Goal: Entertainment & Leisure: Browse casually

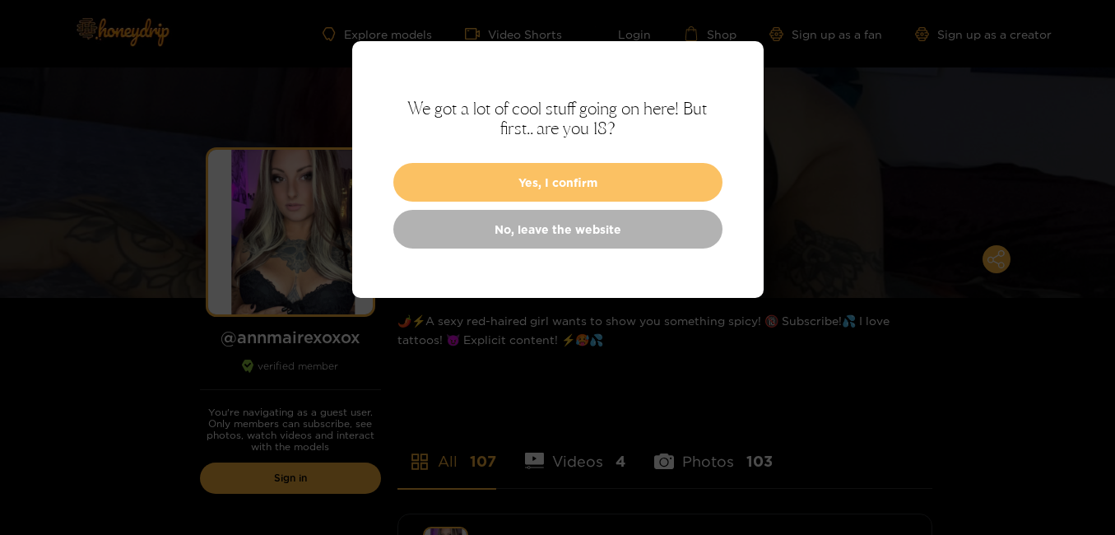
click at [605, 179] on button "Yes, I confirm" at bounding box center [557, 182] width 329 height 39
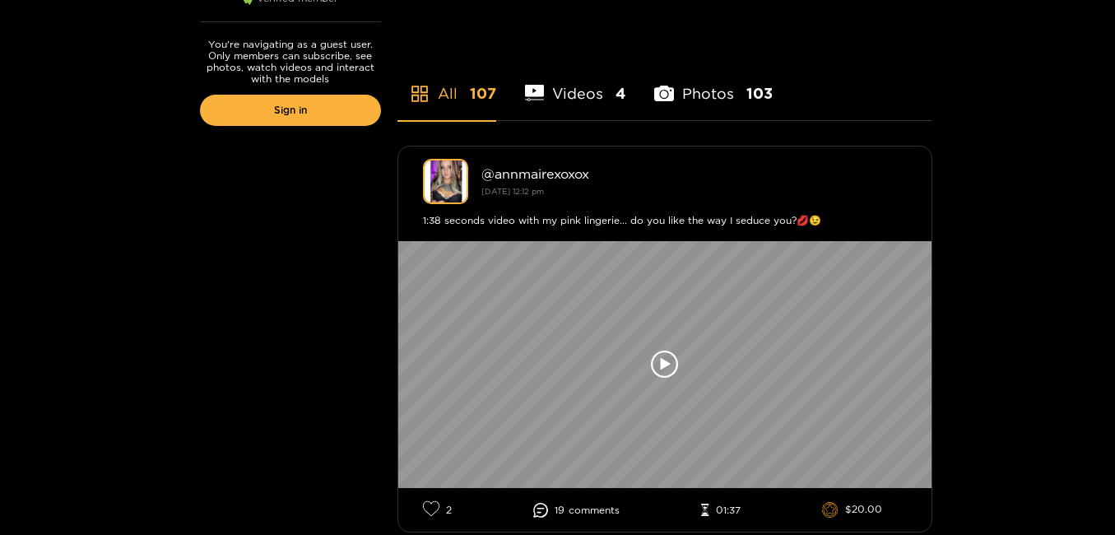
scroll to position [445, 0]
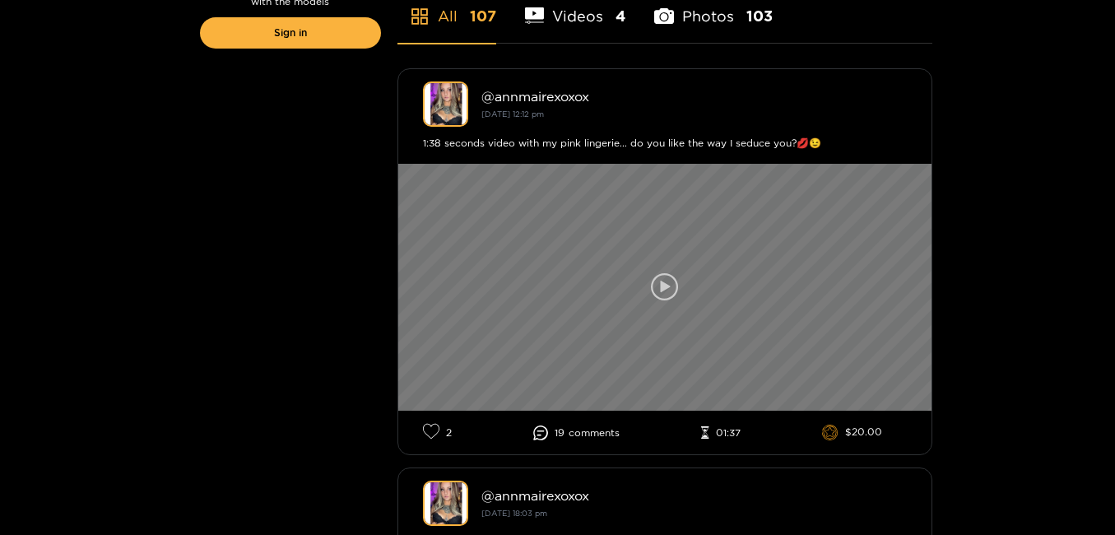
click at [669, 285] on icon at bounding box center [665, 287] width 28 height 28
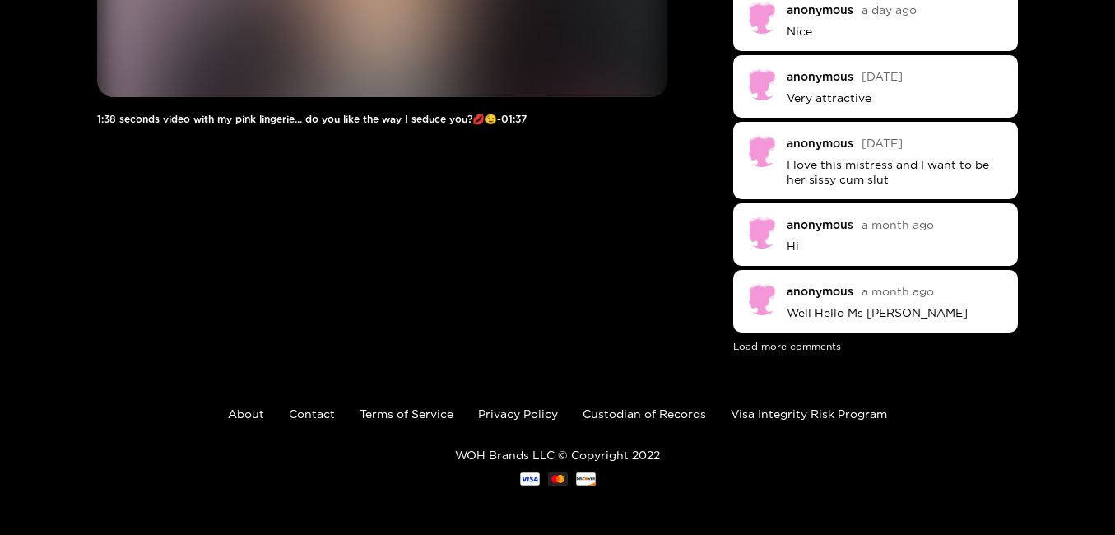
scroll to position [214, 0]
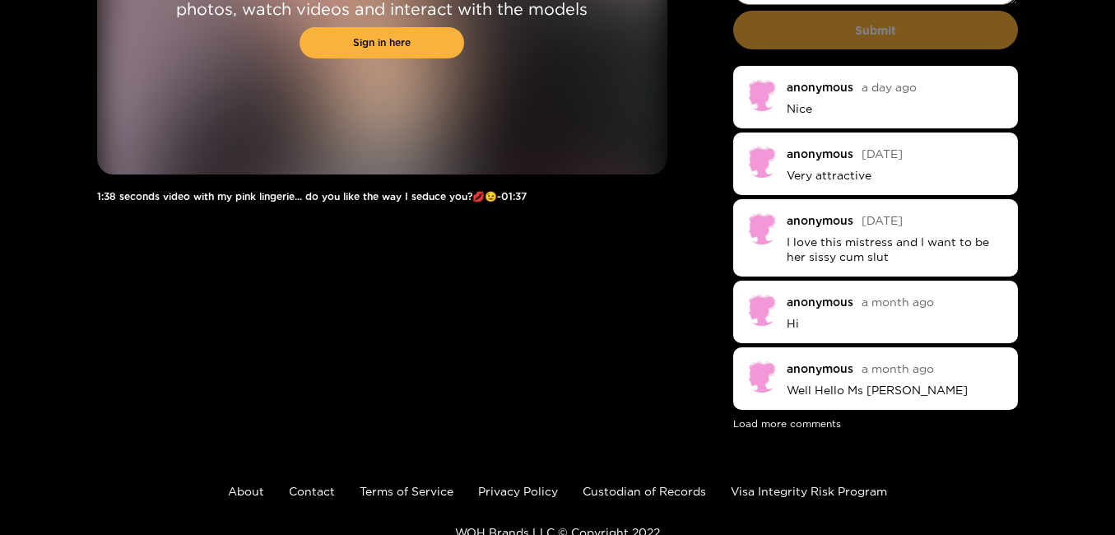
click at [1081, 149] on div "You're navigating as a guest user. Only members can subscribe, see photos, watc…" at bounding box center [557, 143] width 1115 height 579
drag, startPoint x: 1114, startPoint y: 253, endPoint x: 1115, endPoint y: 151, distance: 102.0
click at [1114, 151] on html "Explore models Video Shorts Login Shop Sign up as a fan Sign up as a creator Yo…" at bounding box center [557, 53] width 1115 height 535
drag, startPoint x: 1115, startPoint y: 151, endPoint x: 1085, endPoint y: 160, distance: 31.0
click at [1085, 160] on div "You're navigating as a guest user. Only members can subscribe, see photos, watc…" at bounding box center [557, 143] width 1115 height 579
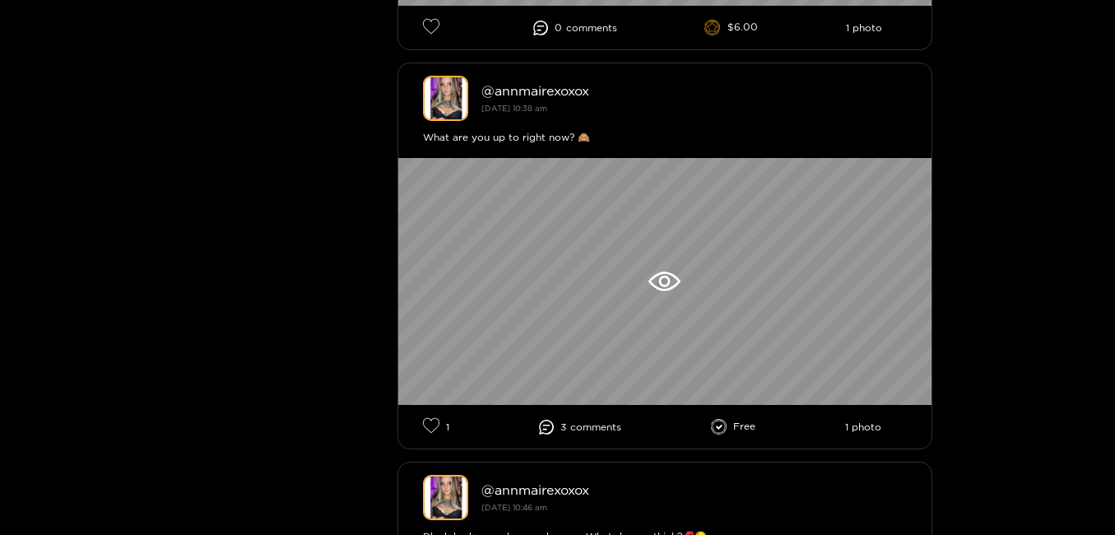
scroll to position [2864, 0]
